Goal: Task Accomplishment & Management: Use online tool/utility

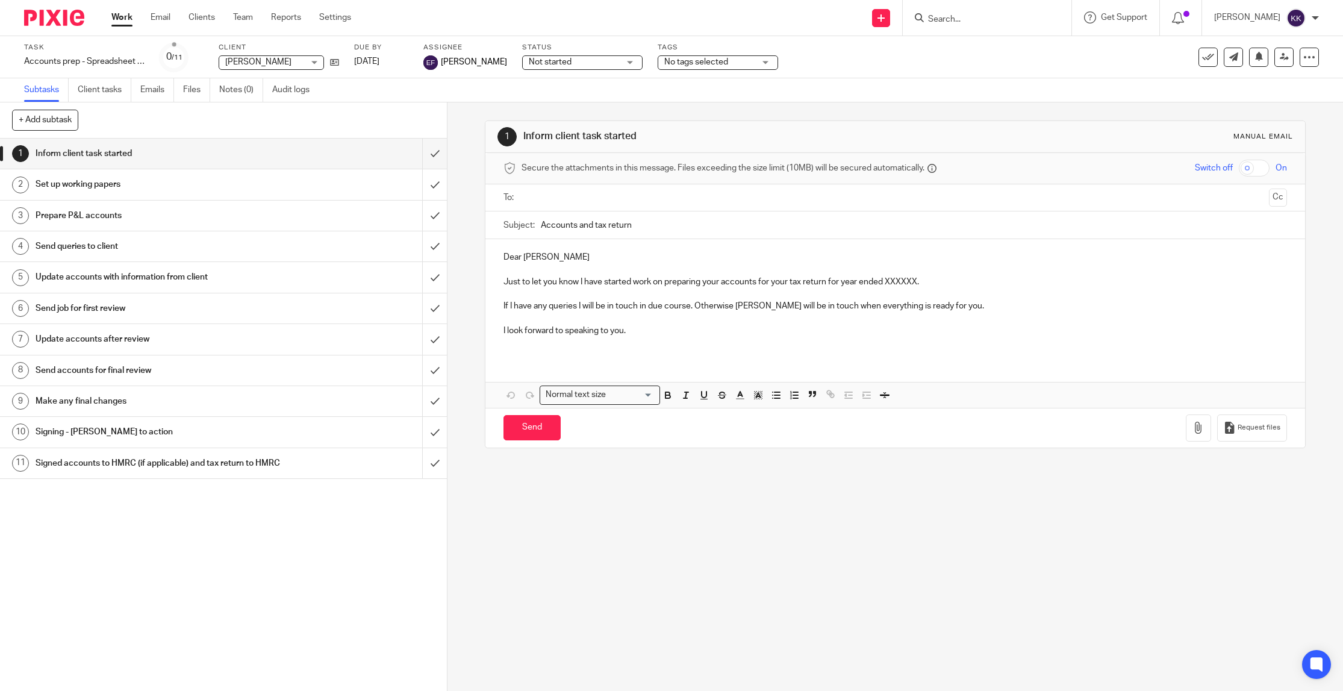
drag, startPoint x: 0, startPoint y: 0, endPoint x: 949, endPoint y: 15, distance: 949.2
click at [949, 15] on input "Search" at bounding box center [981, 19] width 108 height 11
type input "melanie"
click at [992, 40] on link at bounding box center [1053, 52] width 258 height 28
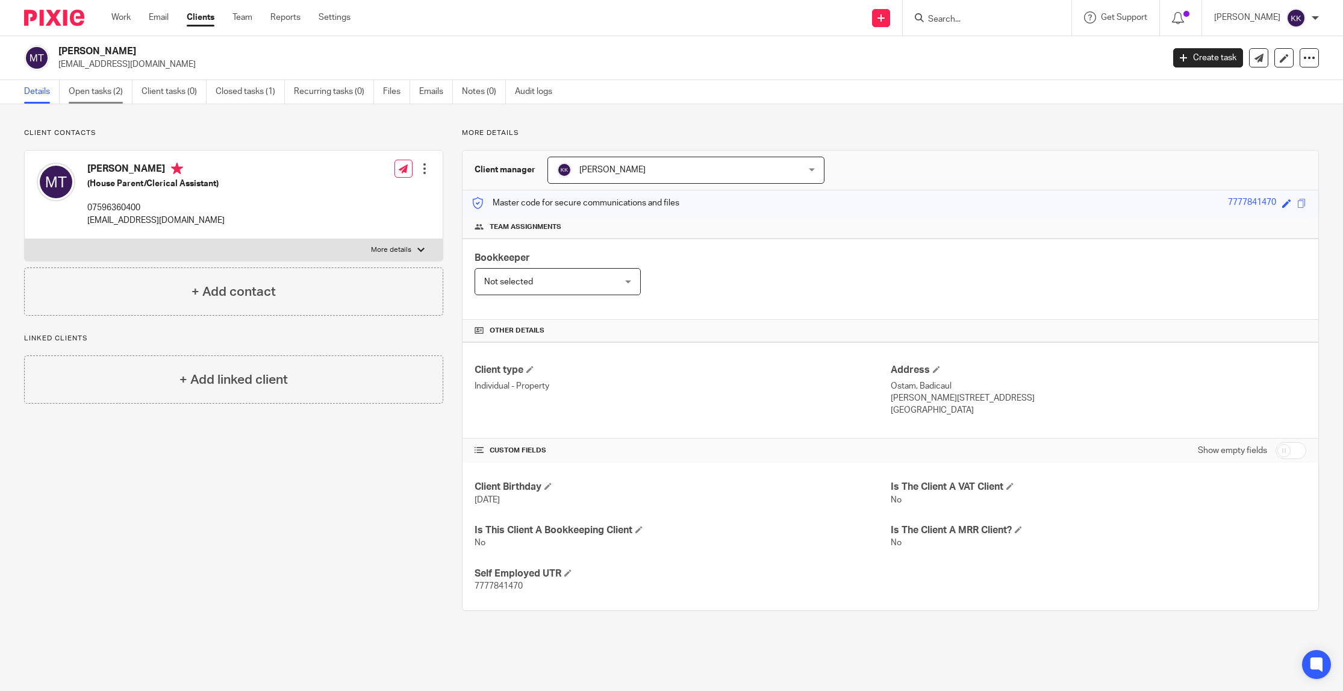
click at [102, 92] on link "Open tasks (2)" at bounding box center [101, 91] width 64 height 23
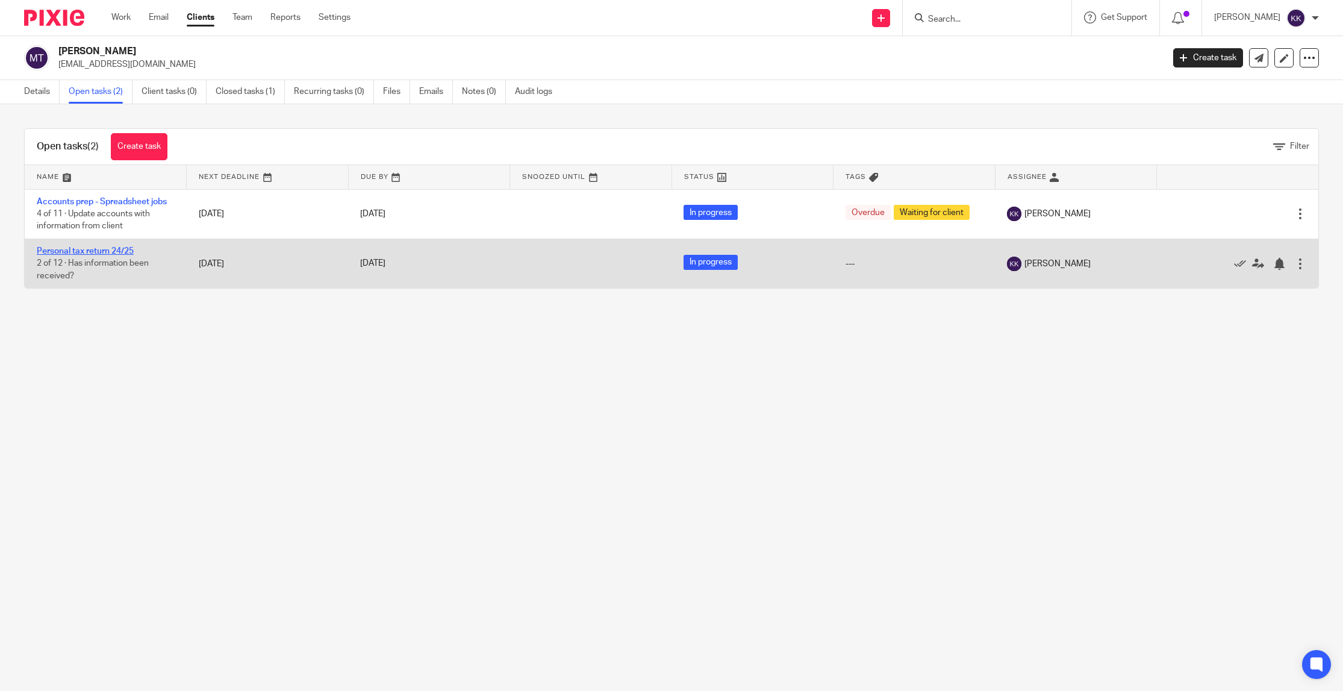
click at [99, 252] on link "Personal tax return 24/25" at bounding box center [85, 251] width 97 height 8
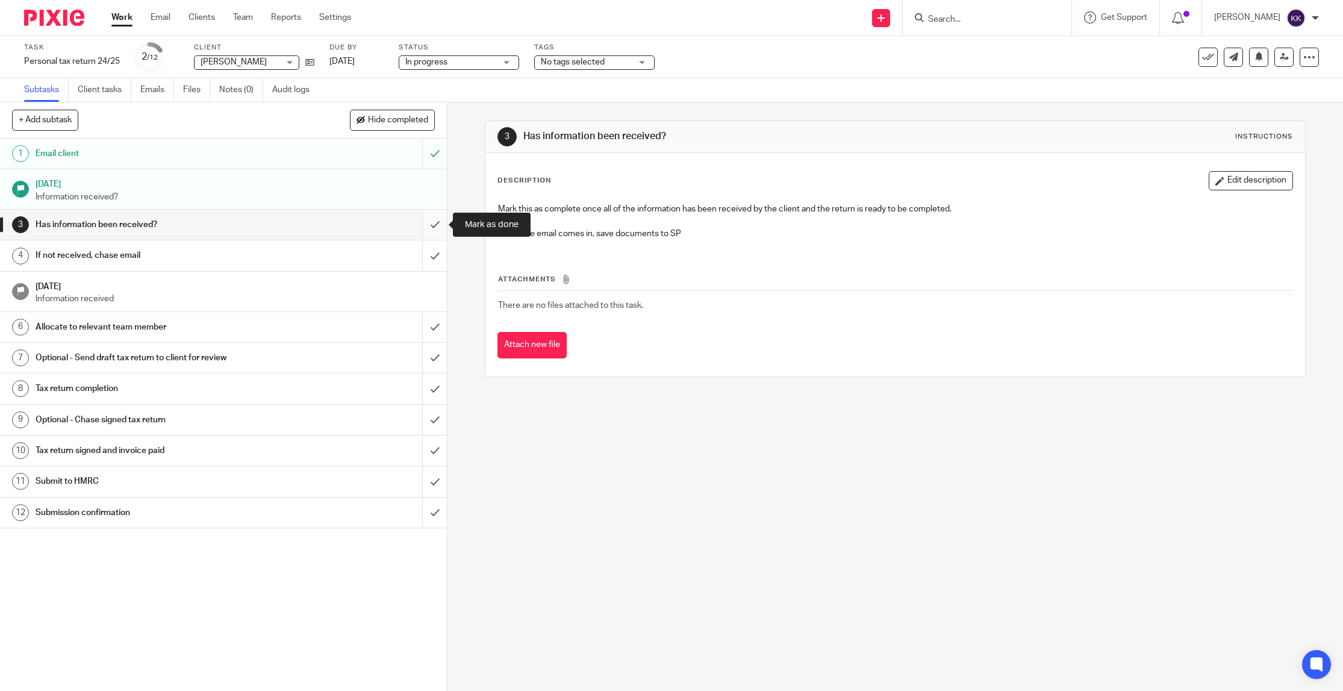
click at [432, 225] on input "submit" at bounding box center [223, 225] width 447 height 30
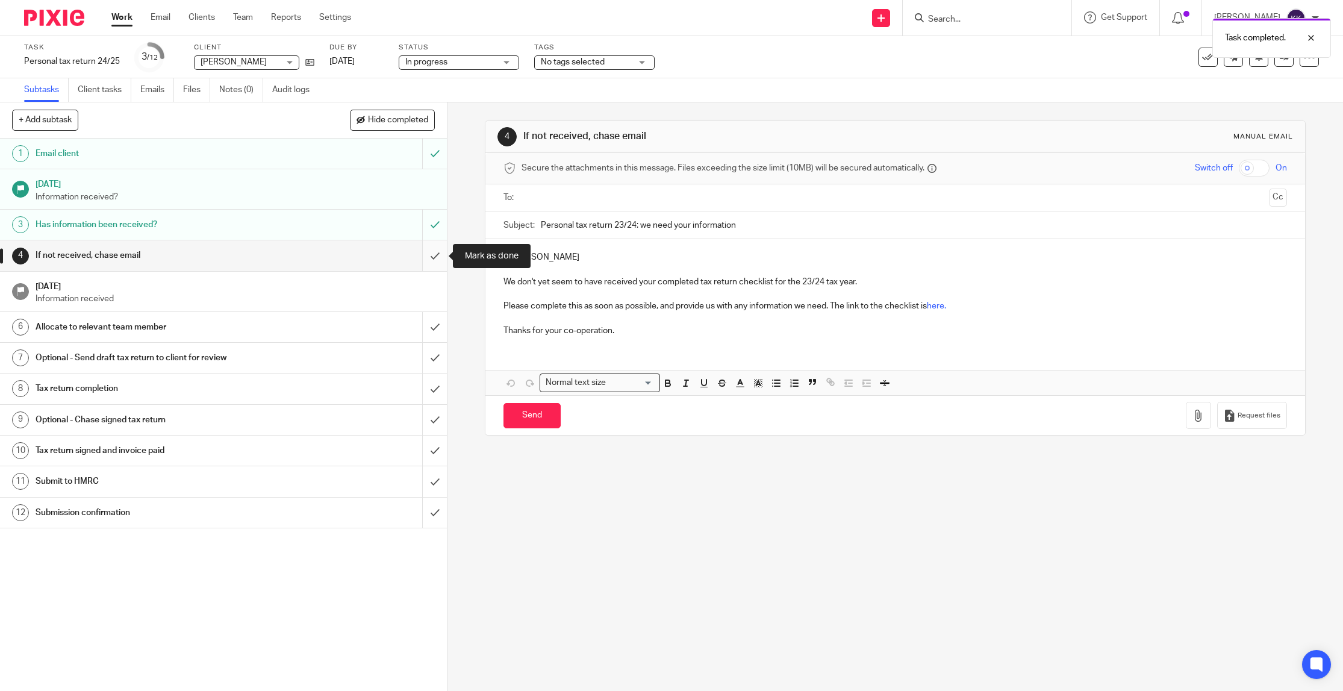
click at [431, 254] on input "submit" at bounding box center [223, 255] width 447 height 30
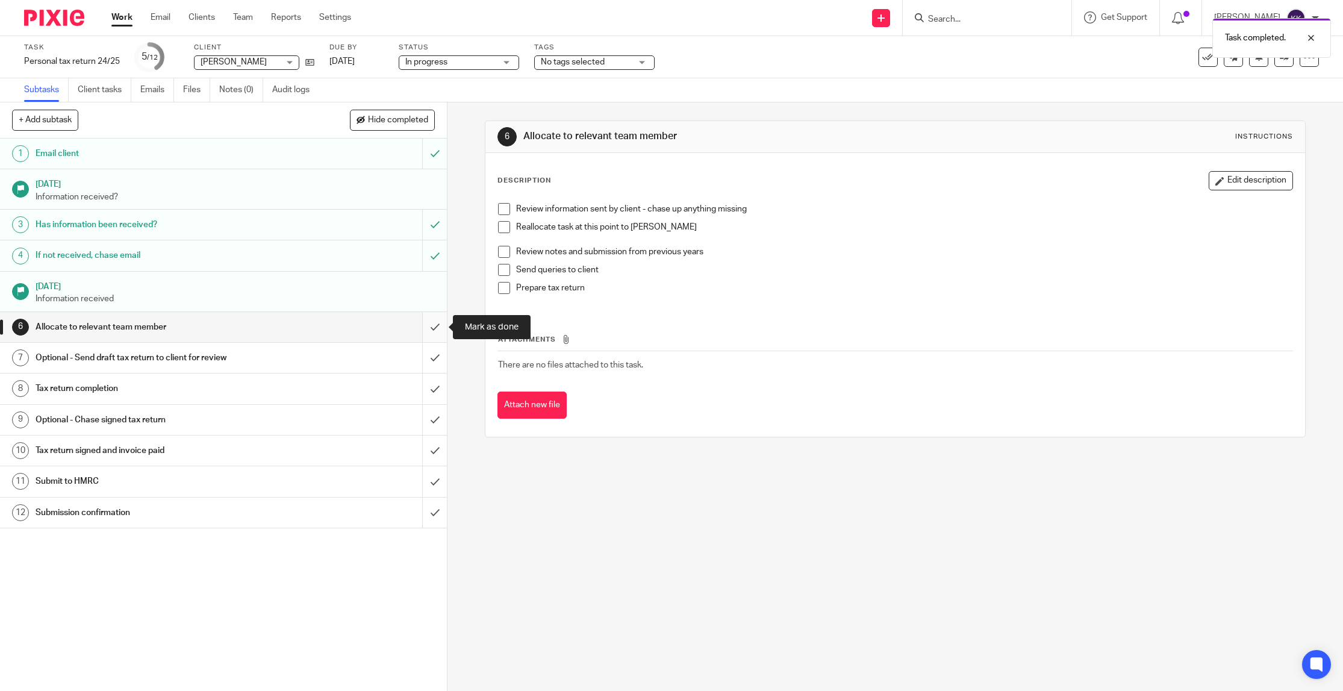
click at [432, 320] on input "submit" at bounding box center [223, 327] width 447 height 30
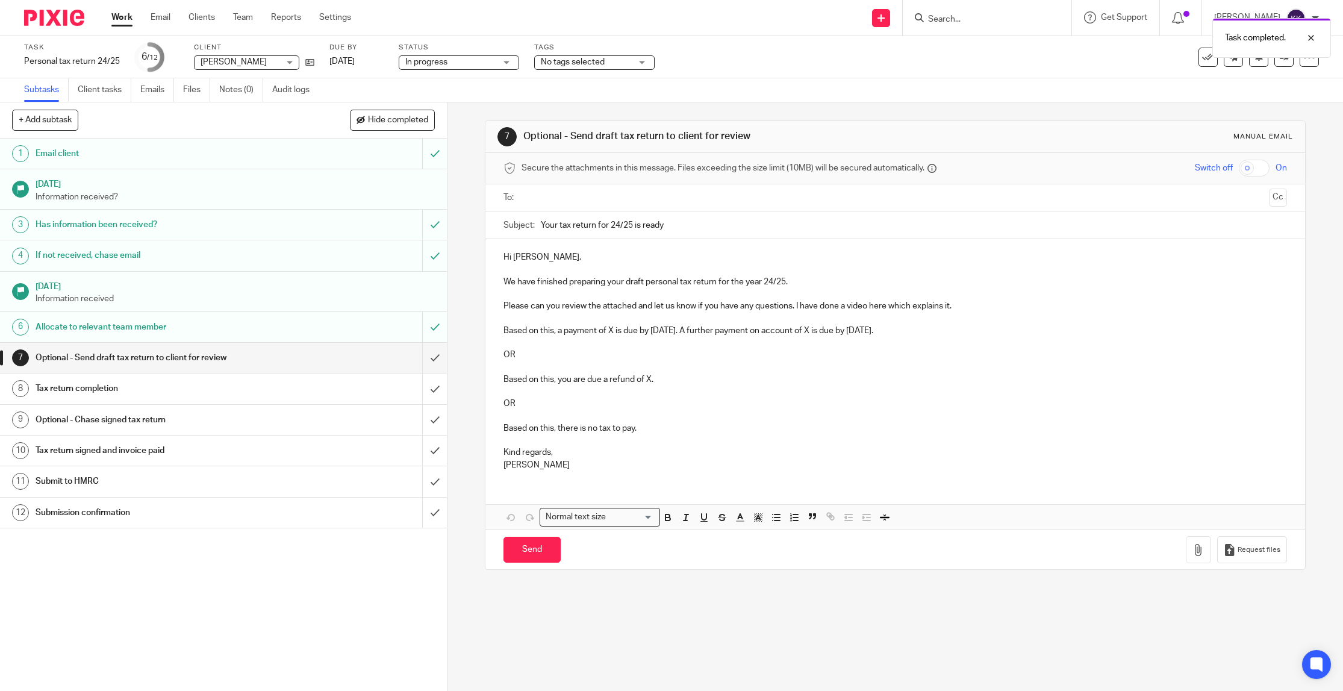
click at [609, 199] on input "text" at bounding box center [895, 198] width 738 height 14
click at [989, 306] on p "Please can you review the attached and let us know if you have any questions. I…" at bounding box center [894, 308] width 783 height 12
click at [996, 311] on p "Please can you review the attached and let us know if you have any questions. I…" at bounding box center [894, 308] width 783 height 12
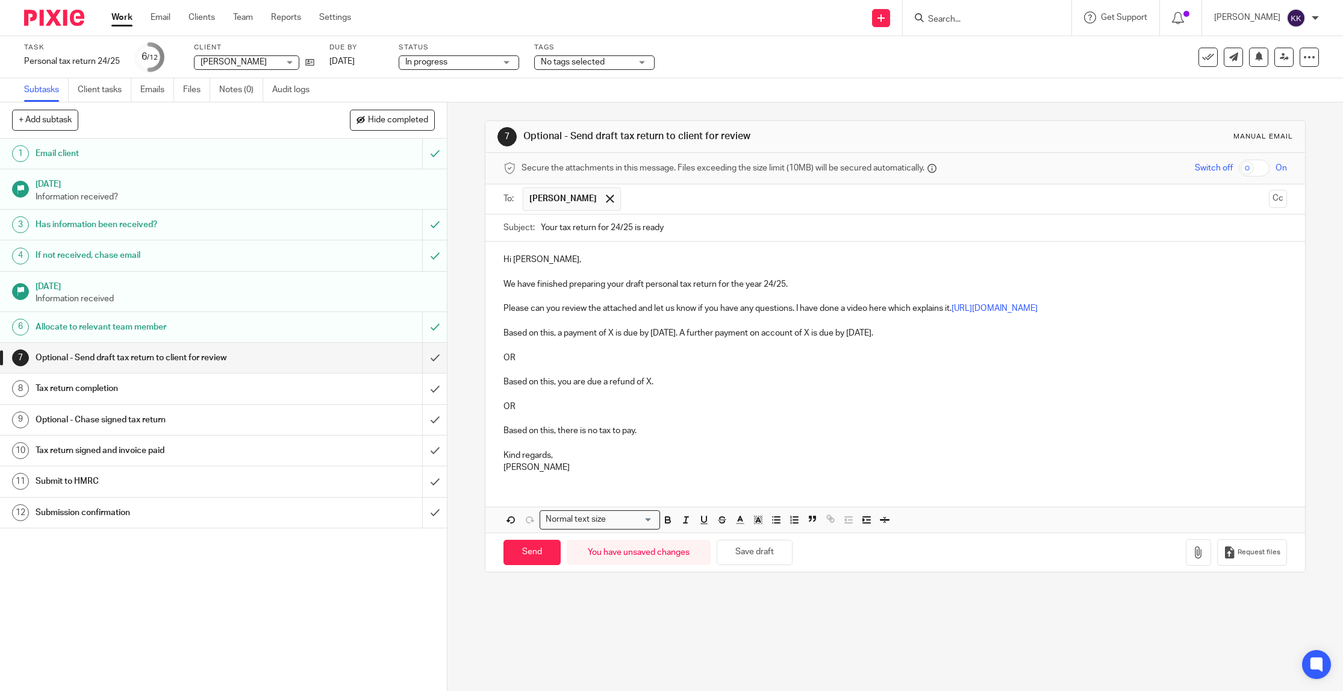
click at [614, 339] on p "Based on this, a payment of X is due by [DATE]. A further payment on account of…" at bounding box center [894, 333] width 783 height 12
click at [887, 339] on p "Based on this, a payment of £7,829.56 is due by [DATE]. A further payment on ac…" at bounding box center [894, 333] width 783 height 12
drag, startPoint x: 543, startPoint y: 477, endPoint x: 490, endPoint y: 373, distance: 116.3
click at [490, 373] on div "Hi [PERSON_NAME], We have finished preparing your draft personal tax return for…" at bounding box center [895, 361] width 820 height 241
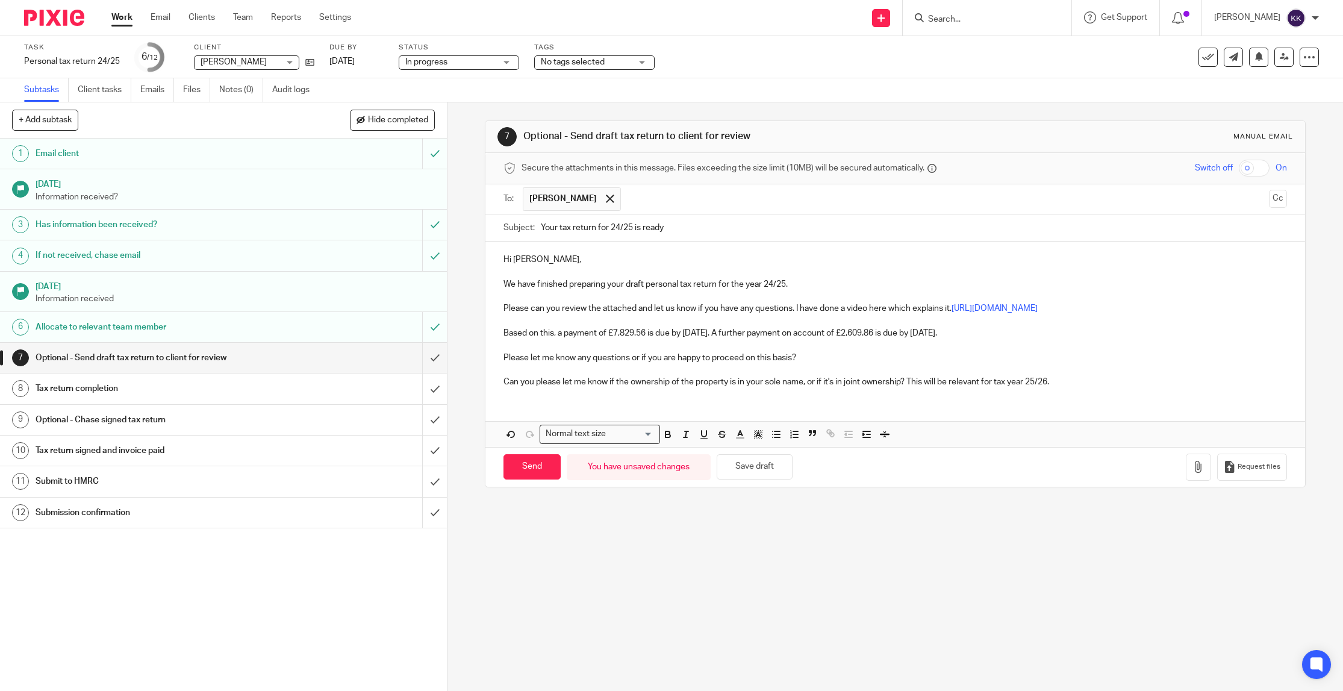
click at [1186, 476] on div "Send You have unsaved changes Save draft Request files" at bounding box center [895, 467] width 820 height 40
click at [1195, 473] on icon "button" at bounding box center [1198, 467] width 12 height 12
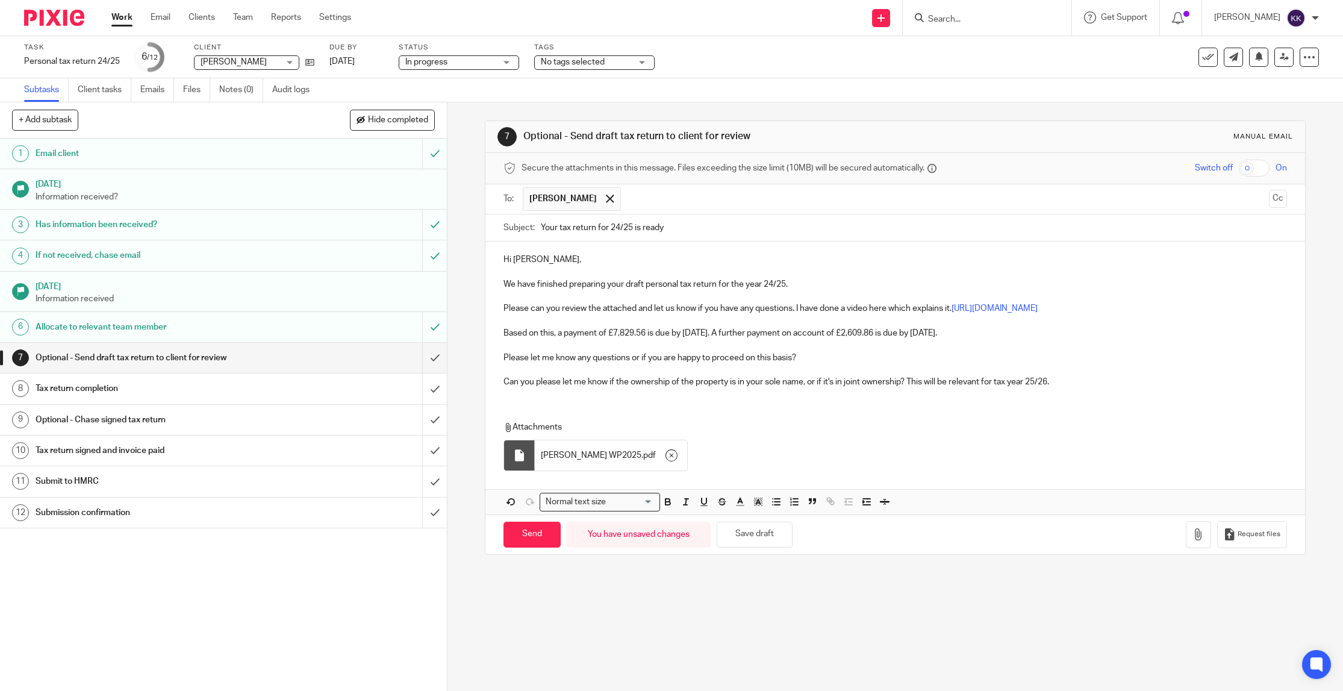
click at [1157, 514] on div "Normal text size Loading... Remove Edit" at bounding box center [895, 501] width 820 height 25
click at [1198, 540] on icon "button" at bounding box center [1198, 534] width 12 height 12
click at [535, 543] on input "Send" at bounding box center [531, 535] width 57 height 26
type input "Sent"
